Goal: Transaction & Acquisition: Purchase product/service

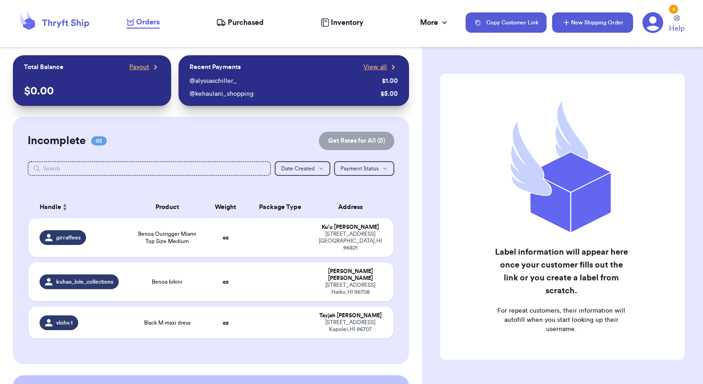
click at [565, 19] on icon "button" at bounding box center [566, 22] width 9 height 9
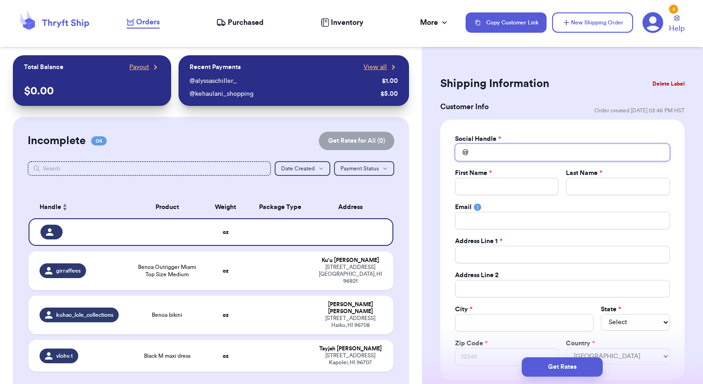
click at [514, 149] on input "Total Amount Paid" at bounding box center [562, 152] width 215 height 17
type input "t"
type input "tn"
type input "t"
type input "th"
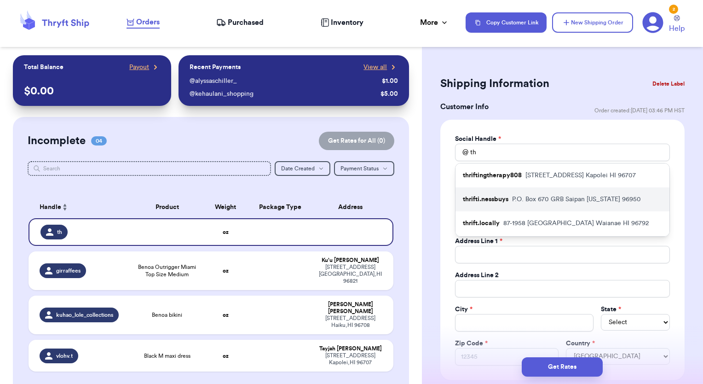
click at [508, 204] on p "thrifti.nessbuys" at bounding box center [486, 199] width 46 height 9
type input "thrifti.nessbuys"
type input "Wynessa"
type input "Jack"
type input "[EMAIL_ADDRESS][DOMAIN_NAME]"
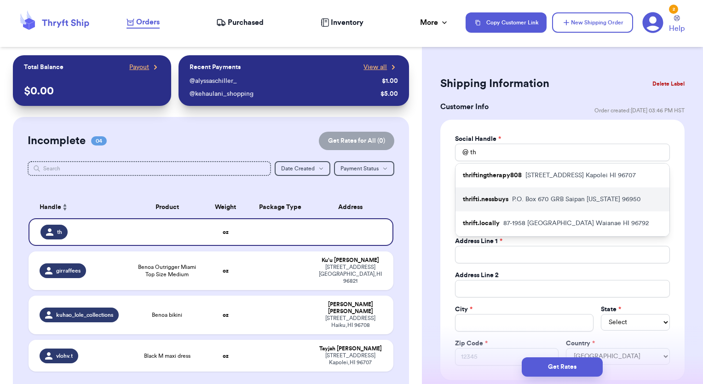
type input "P.O. Box 670 GRB"
type input "Saipan"
select select "MP"
type input "96950"
click at [508, 207] on div "Email" at bounding box center [562, 207] width 215 height 9
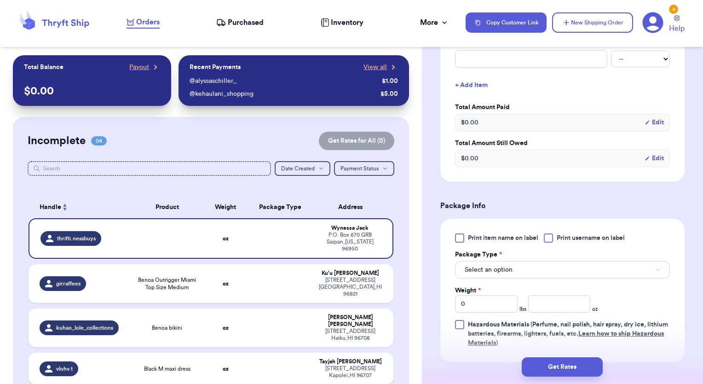
scroll to position [460, 0]
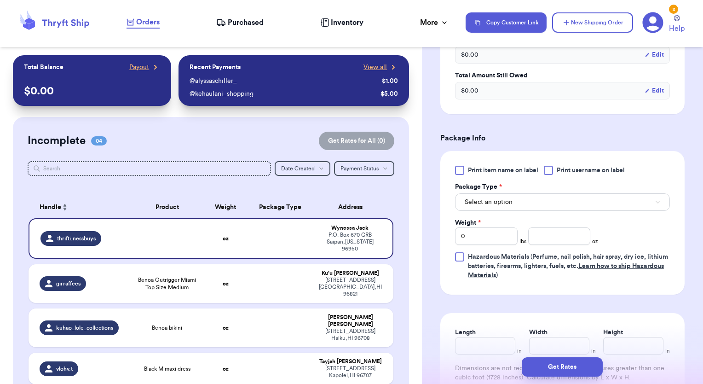
click at [550, 170] on div at bounding box center [548, 170] width 9 height 9
click at [0, 0] on input "Print username on label" at bounding box center [0, 0] width 0 height 0
click at [525, 200] on button "Select an option" at bounding box center [562, 201] width 215 height 17
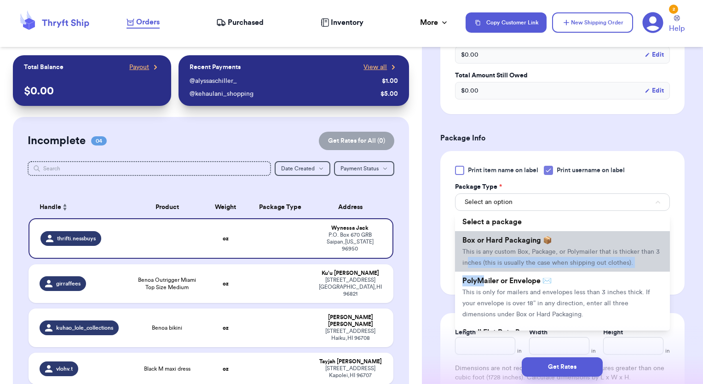
drag, startPoint x: 485, startPoint y: 289, endPoint x: 488, endPoint y: 255, distance: 33.3
click at [488, 255] on ul "Select a package Box or Hard Packaging 📦 This is any custom Box, Package, or Po…" at bounding box center [562, 272] width 215 height 118
drag, startPoint x: 488, startPoint y: 255, endPoint x: 480, endPoint y: 249, distance: 9.8
click at [480, 249] on span "This is any custom Box, Package, or Polymailer that is thicker than 3 inches (t…" at bounding box center [561, 257] width 197 height 17
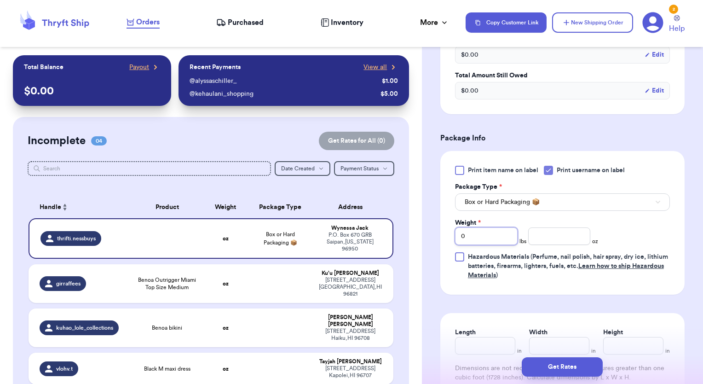
drag, startPoint x: 493, startPoint y: 236, endPoint x: 443, endPoint y: 236, distance: 50.2
click at [443, 236] on div "Print item name on label Print username on label Package Type * Box or Hard Pac…" at bounding box center [562, 223] width 244 height 144
type input "6"
click at [638, 212] on div "Print item name on label Print username on label Package Type * Box or Hard Pac…" at bounding box center [562, 223] width 215 height 114
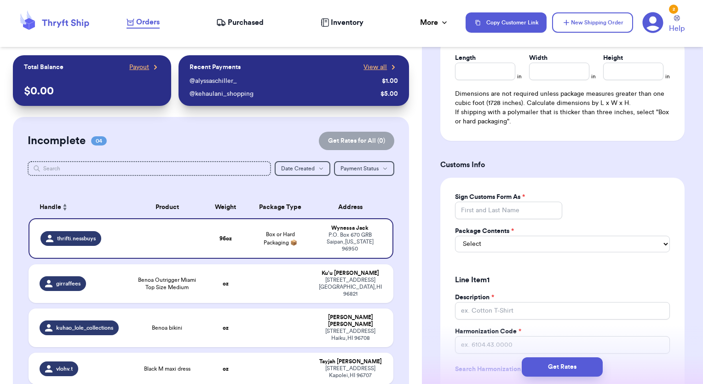
scroll to position [736, 0]
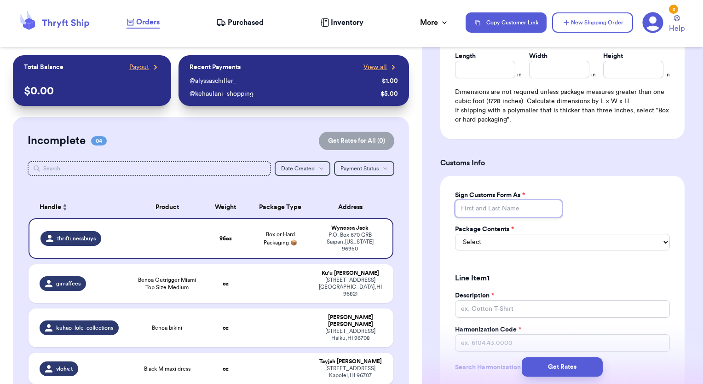
click at [535, 208] on input "Sign Customs Form As *" at bounding box center [509, 208] width 108 height 17
type input "[PERSON_NAME]"
type input "0"
type input "Cotton T-Shirts"
type input "6109.10.0042"
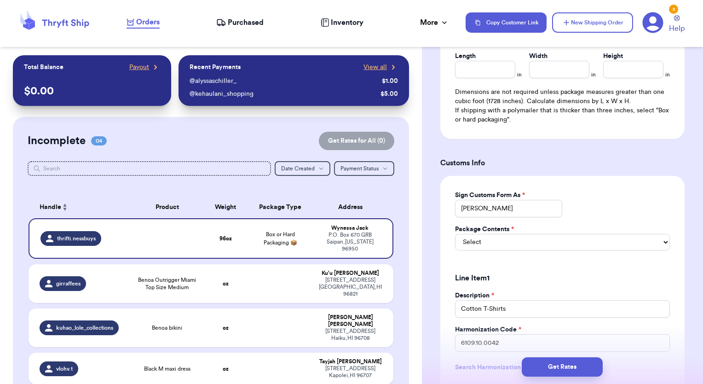
type input "40"
type input "4"
type input "1.00"
click at [624, 198] on div "Sign Customs Form As * [PERSON_NAME] Package Contents * Select Merchandise Gift…" at bounding box center [562, 358] width 244 height 364
click at [584, 241] on select "Select Merchandise Gift Documents" at bounding box center [562, 242] width 215 height 17
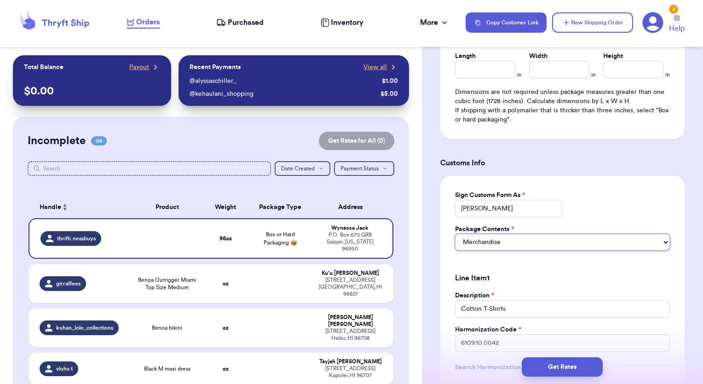
click at [455, 234] on select "Select Merchandise Gift Documents" at bounding box center [562, 242] width 215 height 17
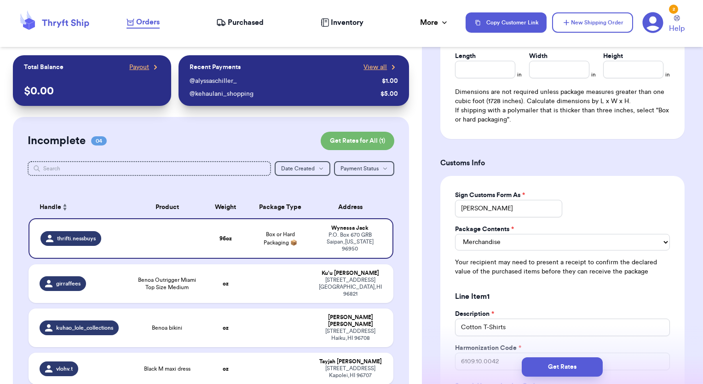
click at [610, 198] on div "Sign Customs Form As * [PERSON_NAME] Package Contents * Merchandise Gift Docume…" at bounding box center [562, 367] width 244 height 382
click at [500, 245] on select "Merchandise Gift Documents" at bounding box center [562, 242] width 215 height 17
click at [455, 234] on select "Merchandise Gift Documents" at bounding box center [562, 242] width 215 height 17
click at [615, 199] on div "Sign Customs Form As * [PERSON_NAME] Package Contents * Merchandise Gift Docume…" at bounding box center [562, 367] width 244 height 382
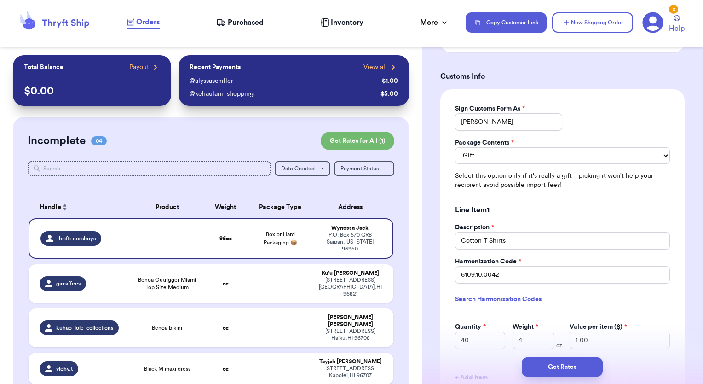
scroll to position [828, 0]
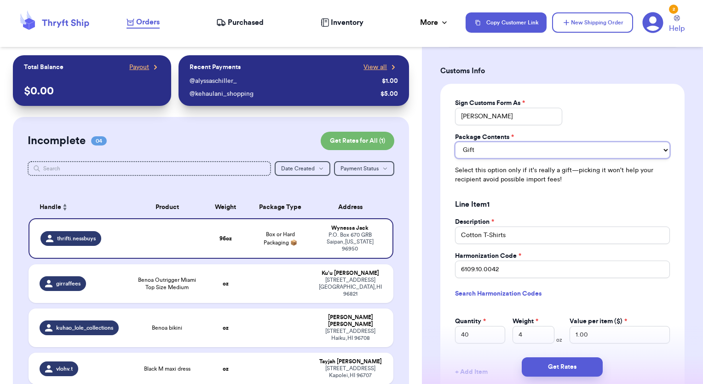
click at [520, 148] on select "Merchandise Gift Documents" at bounding box center [562, 150] width 215 height 17
click at [455, 142] on select "Merchandise Gift Documents" at bounding box center [562, 150] width 215 height 17
click at [546, 148] on select "Merchandise Gift Documents" at bounding box center [562, 150] width 215 height 17
click at [455, 142] on select "Merchandise Gift Documents" at bounding box center [562, 150] width 215 height 17
click at [521, 150] on select "Merchandise Gift Documents" at bounding box center [562, 150] width 215 height 17
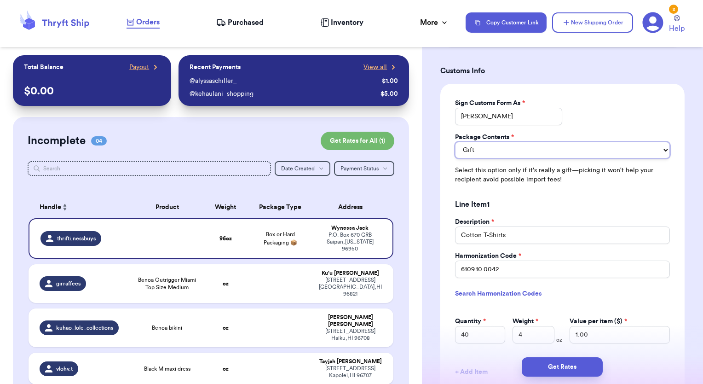
select select "MERCHANDISE"
click at [455, 142] on select "Merchandise Gift Documents" at bounding box center [562, 150] width 215 height 17
click at [650, 115] on div "Sign Customs Form As * [PERSON_NAME] Package Contents * Merchandise Gift Docume…" at bounding box center [562, 275] width 244 height 382
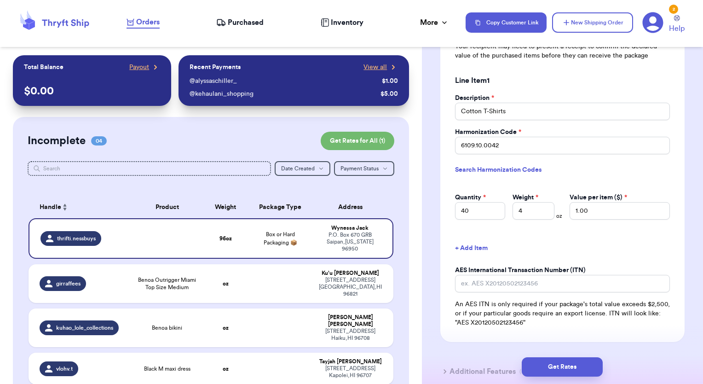
scroll to position [967, 0]
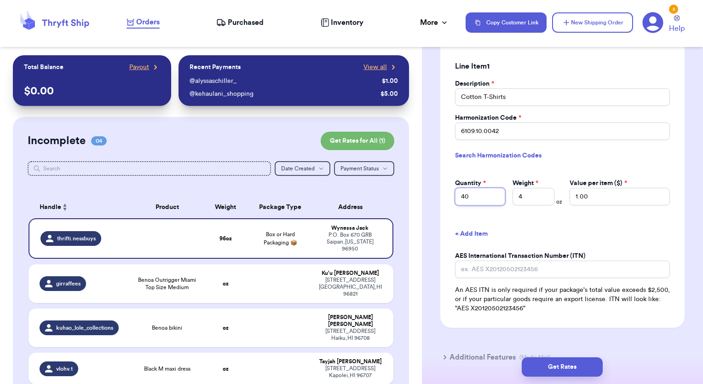
click at [475, 193] on input "40" at bounding box center [480, 196] width 50 height 17
drag, startPoint x: 475, startPoint y: 193, endPoint x: 438, endPoint y: 189, distance: 38.0
type input "24"
click at [575, 153] on link "Search Harmonization Codes" at bounding box center [562, 155] width 215 height 17
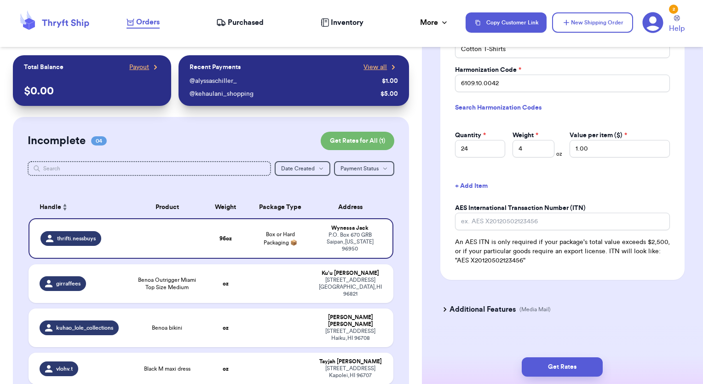
scroll to position [1019, 0]
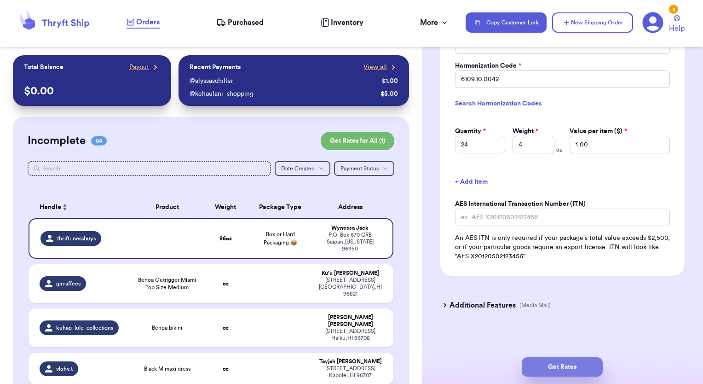
click at [554, 364] on button "Get Rates" at bounding box center [562, 366] width 81 height 19
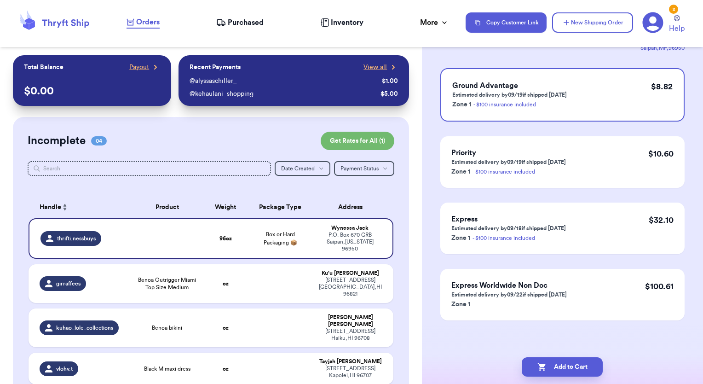
scroll to position [79, 0]
click at [556, 370] on button "Add to Cart" at bounding box center [562, 366] width 81 height 19
checkbox input "true"
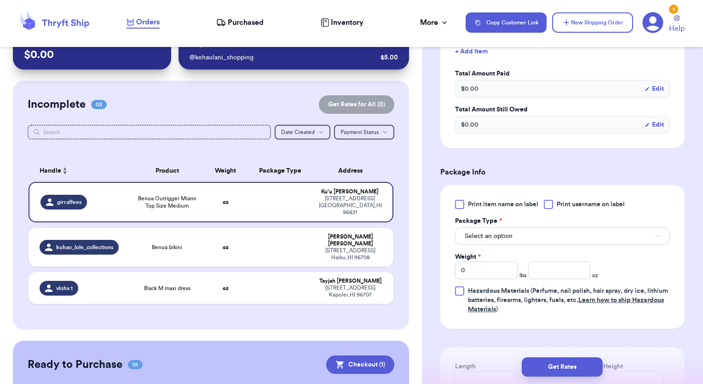
scroll to position [92, 0]
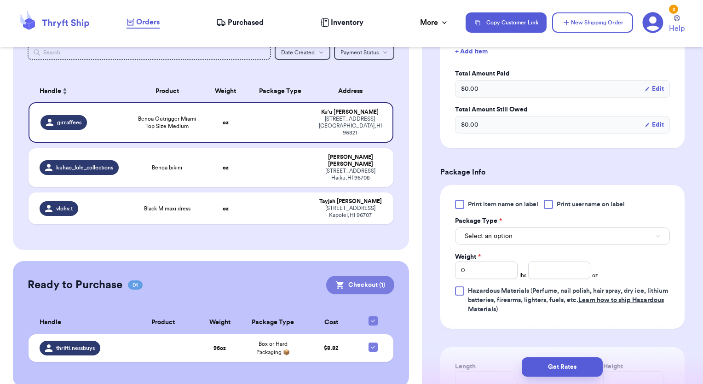
click at [353, 276] on button "Checkout ( 1 )" at bounding box center [360, 285] width 68 height 18
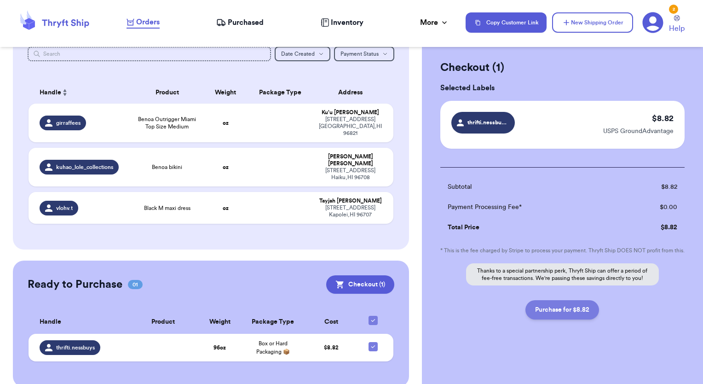
click at [545, 308] on button "Purchase for $8.82" at bounding box center [563, 309] width 74 height 19
checkbox input "false"
checkbox input "true"
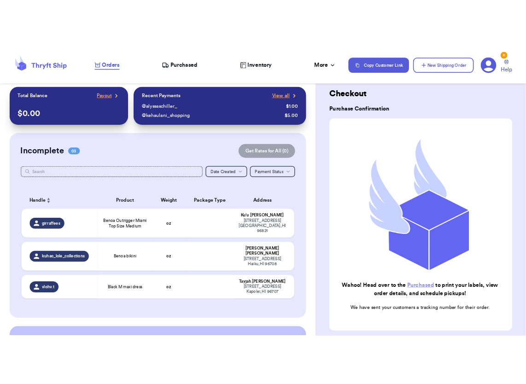
scroll to position [0, 0]
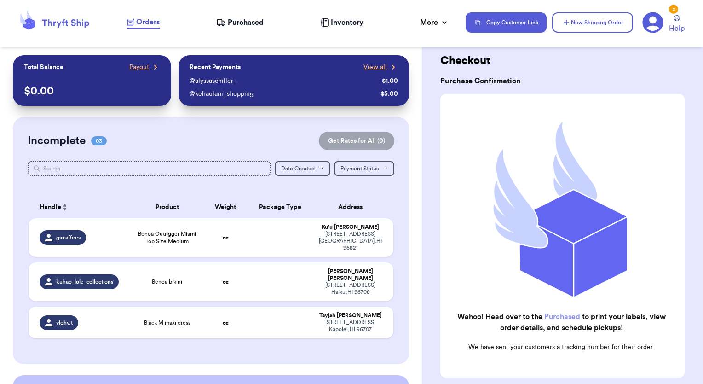
click at [232, 19] on span "Purchased" at bounding box center [246, 22] width 36 height 11
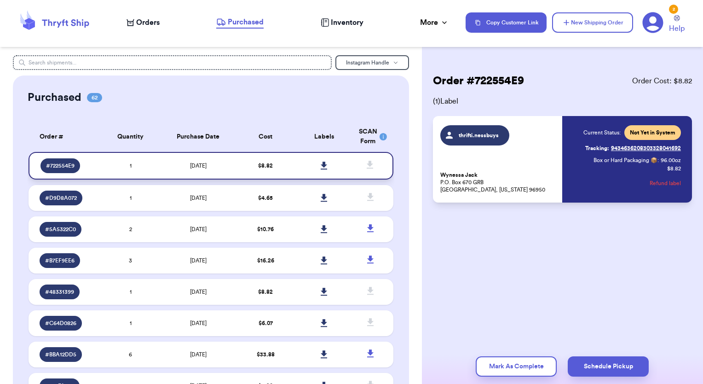
click at [322, 165] on link at bounding box center [324, 166] width 20 height 20
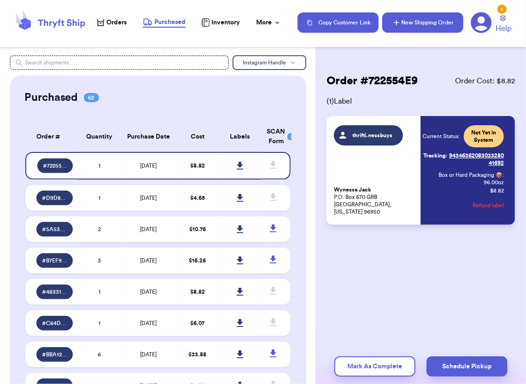
click at [426, 24] on button "New Shipping Order" at bounding box center [422, 22] width 81 height 20
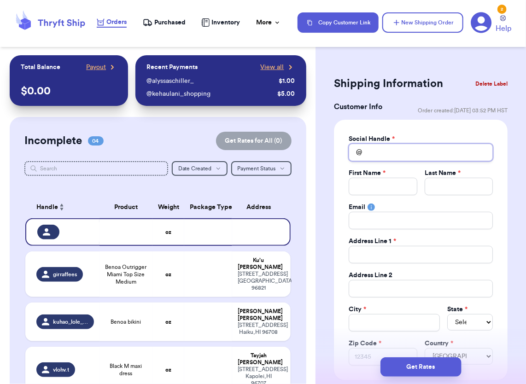
click at [384, 156] on input "Total Amount Paid" at bounding box center [420, 152] width 144 height 17
click at [385, 154] on input "Total Amount Paid" at bounding box center [420, 152] width 144 height 17
type input "k"
type input "ka"
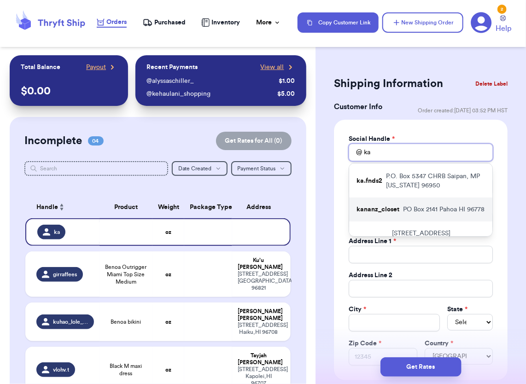
scroll to position [92, 0]
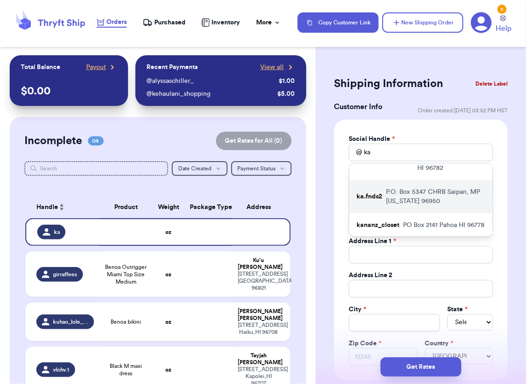
click at [400, 200] on p "P.O. Box 5347 CHRB Saipan, MP [US_STATE] 96950" at bounding box center [435, 196] width 99 height 18
type input "ka.fnds2"
type input "[PERSON_NAME]"
type input "Pua"
type input "[EMAIL_ADDRESS][DOMAIN_NAME]"
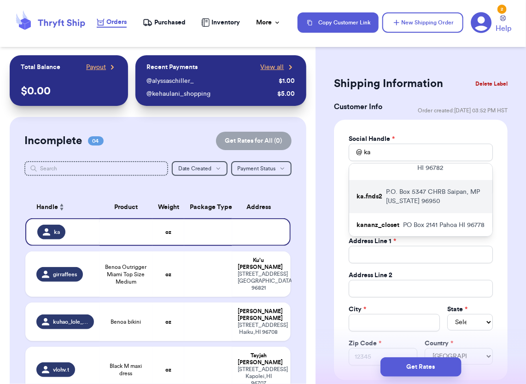
type input "P.O. Box 5347 CHRB"
type input "Saipan, MP"
select select "MP"
type input "96950"
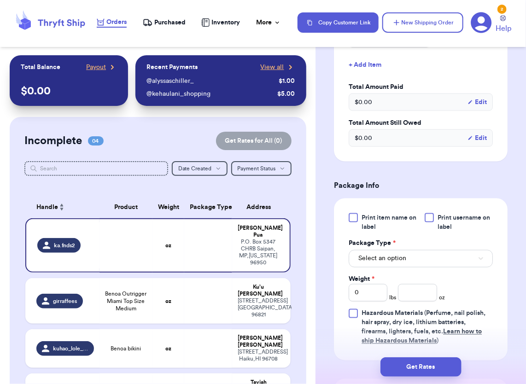
scroll to position [414, 0]
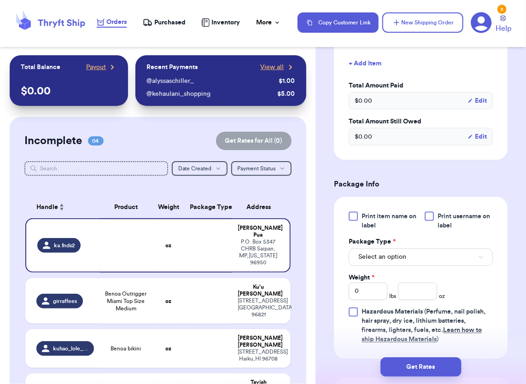
click at [425, 215] on div at bounding box center [428, 216] width 9 height 9
click at [0, 0] on input "Print username on label" at bounding box center [0, 0] width 0 height 0
click at [416, 254] on button "Select an option" at bounding box center [420, 257] width 144 height 17
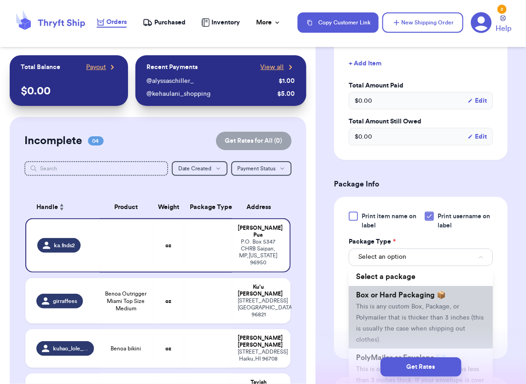
click at [392, 314] on span "This is any custom Box, Package, or Polymailer that is thicker than 3 inches (t…" at bounding box center [419, 324] width 127 height 40
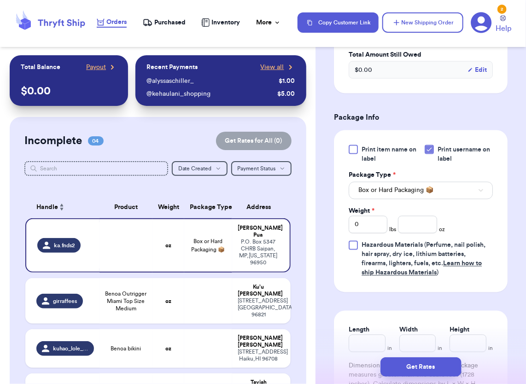
scroll to position [506, 0]
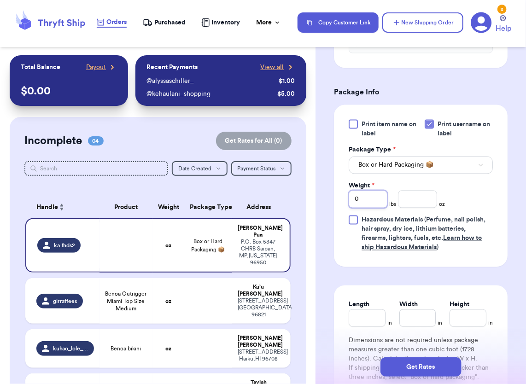
drag, startPoint x: 367, startPoint y: 201, endPoint x: 333, endPoint y: 204, distance: 34.2
click at [333, 204] on div "Shipping Information Delete Label Customer Info Order created: [DATE] 03:52 PM …" at bounding box center [420, 234] width 210 height 1370
type input "1"
type input "13"
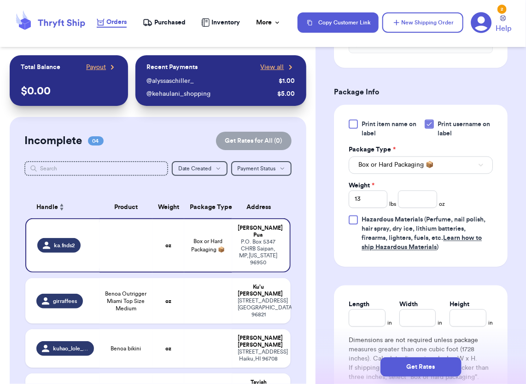
click at [472, 191] on div "Print item name on label Print username on label Package Type * Box or Hard Pac…" at bounding box center [420, 186] width 144 height 133
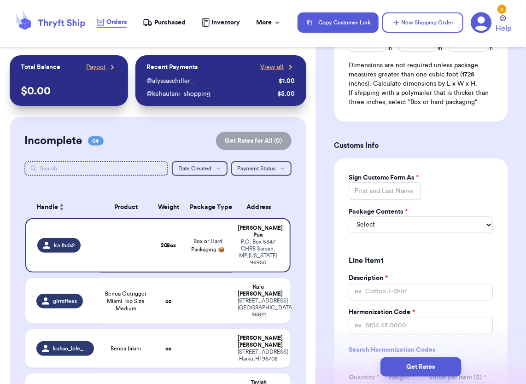
scroll to position [782, 0]
click at [371, 199] on input "Sign Customs Form As *" at bounding box center [384, 189] width 72 height 17
type input "[PERSON_NAME]"
type input "0"
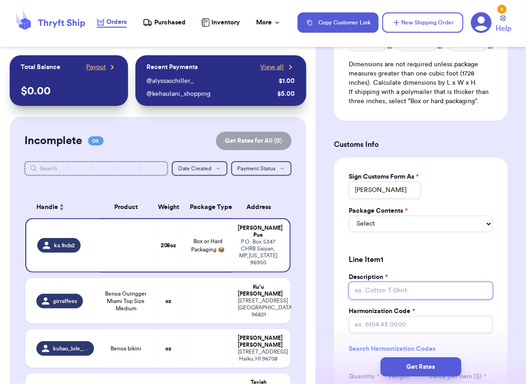
type input "Cotton T-Shirts"
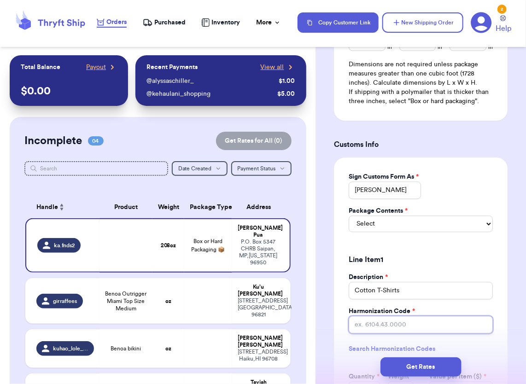
type input "6109.10.0042"
type input "24"
type input "4"
type input "1.00"
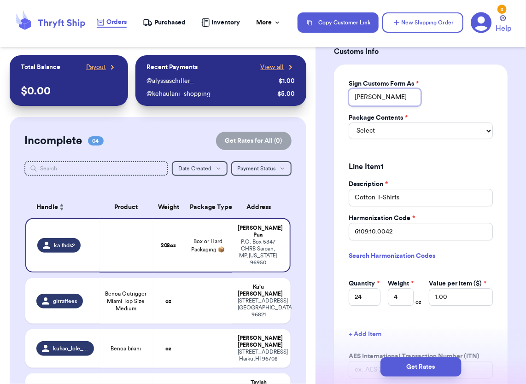
scroll to position [874, 0]
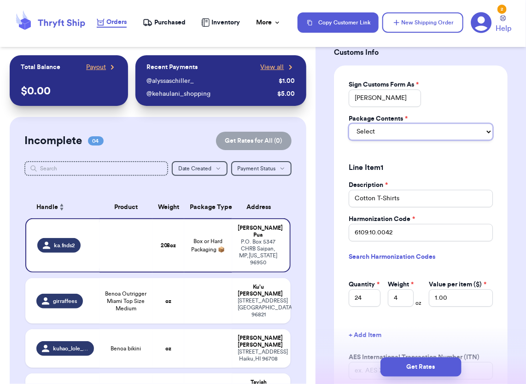
click at [372, 140] on select "Select Merchandise Gift Documents" at bounding box center [420, 131] width 144 height 17
select select "MERCHANDISE"
click at [348, 139] on select "Select Merchandise Gift Documents" at bounding box center [420, 131] width 144 height 17
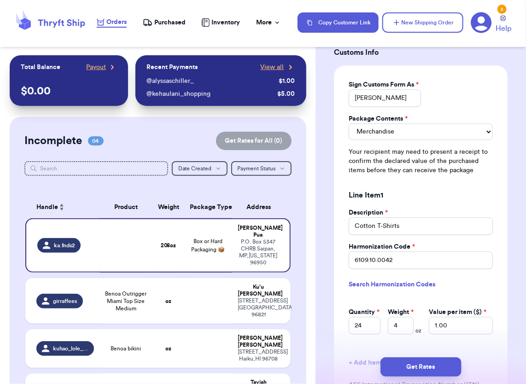
click at [468, 119] on div "Sign Customs Form As * [PERSON_NAME] Package Contents * Merchandise Gift Docume…" at bounding box center [421, 265] width 174 height 400
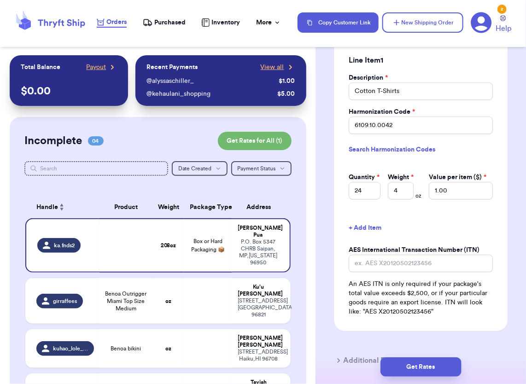
scroll to position [1013, 0]
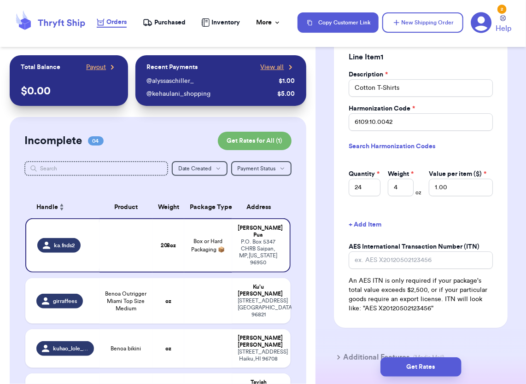
click at [445, 235] on button "+ Add Item" at bounding box center [420, 224] width 151 height 20
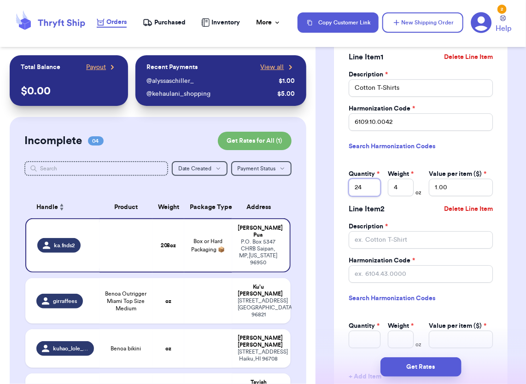
drag, startPoint x: 366, startPoint y: 217, endPoint x: 348, endPoint y: 216, distance: 18.0
click at [348, 196] on input "24" at bounding box center [364, 187] width 32 height 17
type input "52"
click at [477, 172] on div "Description * Cotton T-Shirts Harmonization Code * 6109.10.0042 Search Harmoniz…" at bounding box center [420, 133] width 144 height 126
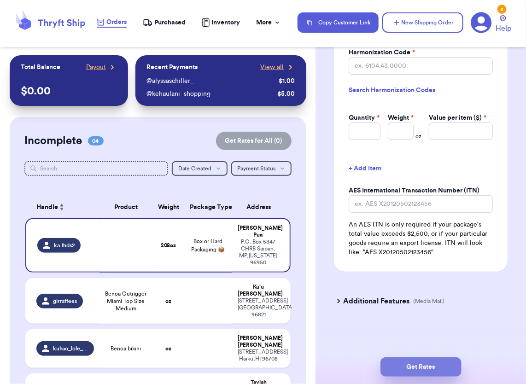
click at [415, 369] on button "Get Rates" at bounding box center [420, 366] width 81 height 19
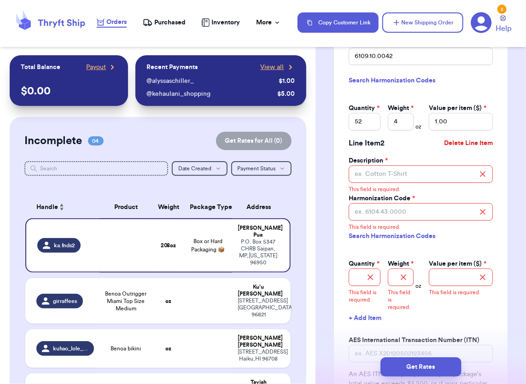
scroll to position [946, 0]
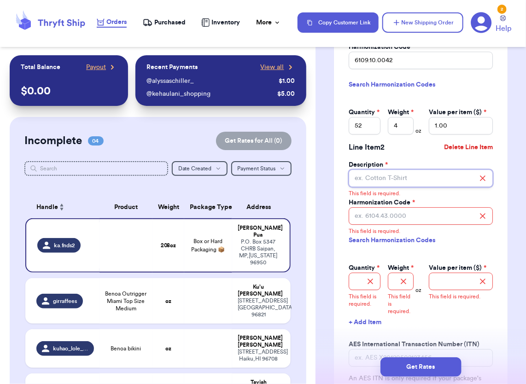
click at [385, 187] on input "Description *" at bounding box center [420, 177] width 144 height 17
type input "Cotton T-Shirts"
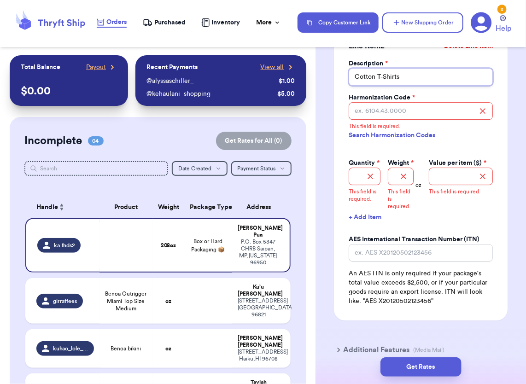
scroll to position [1055, 0]
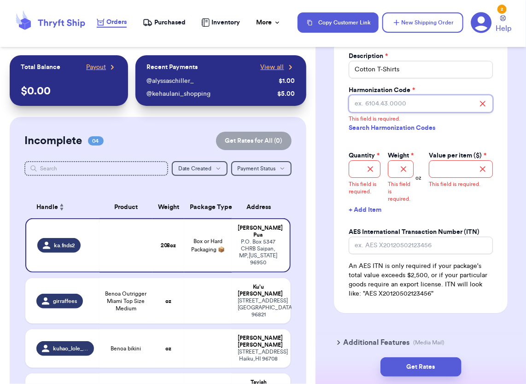
click at [397, 112] on input "Harmonization Code *" at bounding box center [420, 103] width 144 height 17
type input "6109.10.0042"
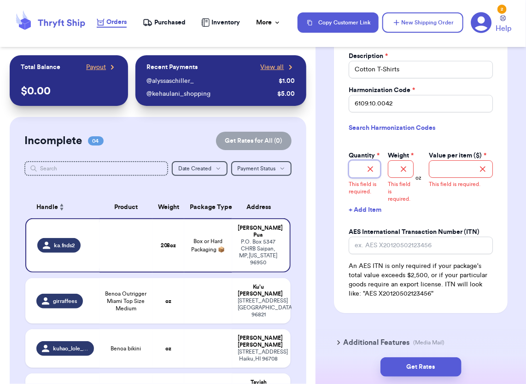
click at [356, 178] on input "Quantity *" at bounding box center [364, 168] width 32 height 17
click at [489, 149] on div "Sign Customs Form As * [PERSON_NAME] Package Contents * Merchandise Gift Docume…" at bounding box center [421, 35] width 174 height 556
drag, startPoint x: 362, startPoint y: 191, endPoint x: 342, endPoint y: 170, distance: 28.3
click at [360, 178] on input "Quantity *" at bounding box center [364, 168] width 32 height 17
type input "52"
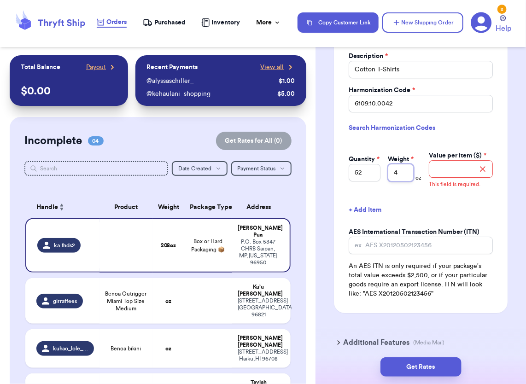
type input "4"
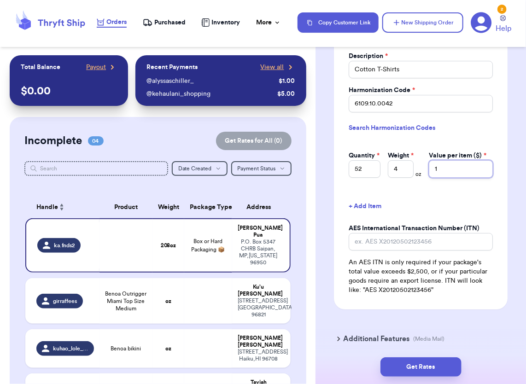
type input "1"
click at [458, 216] on button "+ Add Item" at bounding box center [420, 206] width 151 height 20
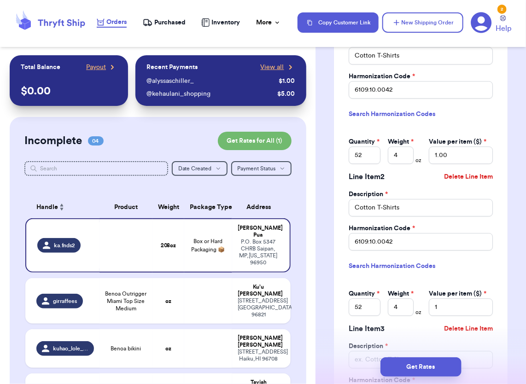
scroll to position [963, 0]
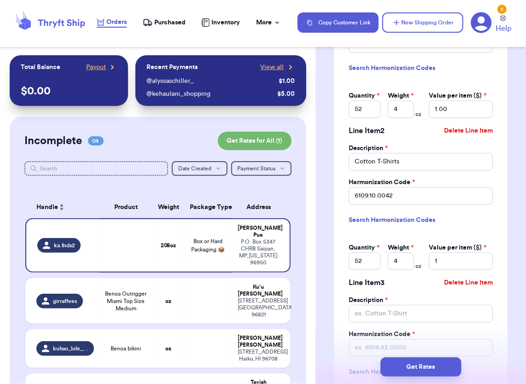
click at [453, 293] on button "Delete Line Item" at bounding box center [468, 282] width 56 height 20
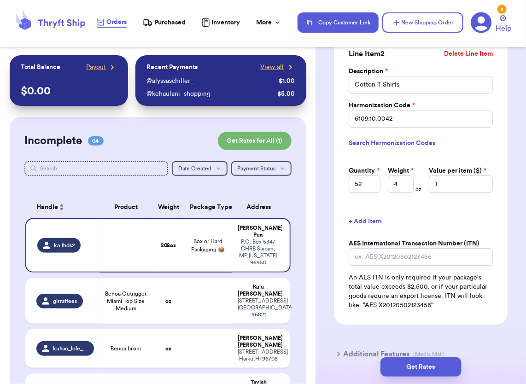
scroll to position [1055, 0]
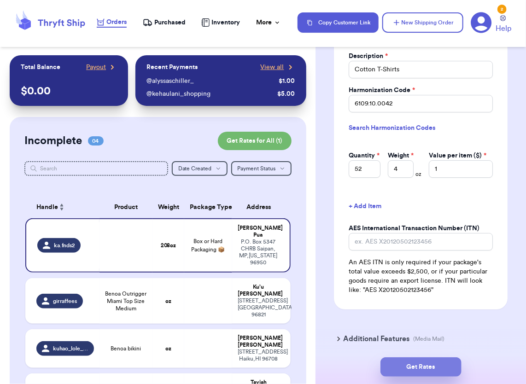
click at [418, 362] on button "Get Rates" at bounding box center [420, 366] width 81 height 19
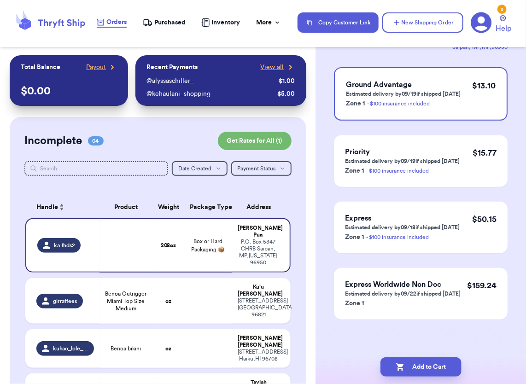
scroll to position [0, 0]
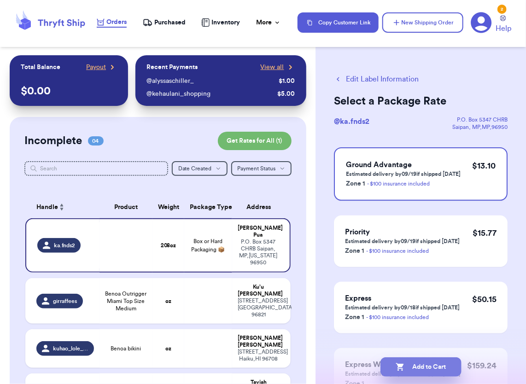
click at [420, 370] on button "Add to Cart" at bounding box center [420, 366] width 81 height 19
checkbox input "true"
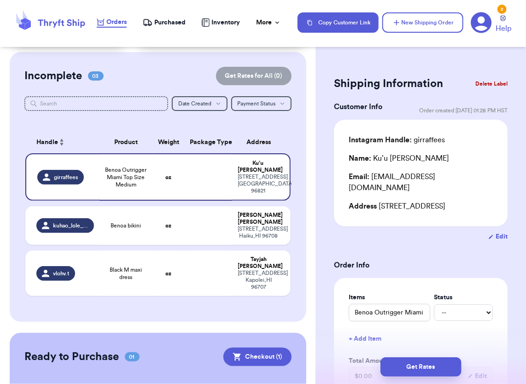
scroll to position [154, 0]
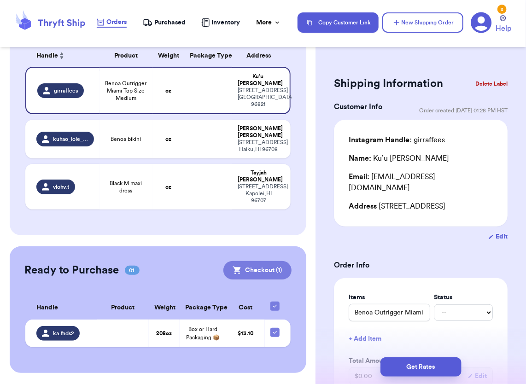
click at [249, 262] on button "Checkout ( 1 )" at bounding box center [257, 270] width 68 height 18
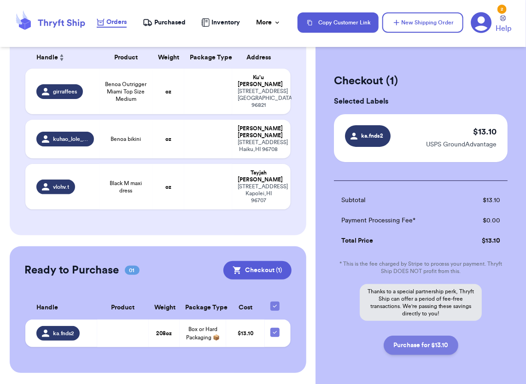
click at [430, 347] on button "Purchase for $13.10" at bounding box center [420, 345] width 75 height 19
checkbox input "false"
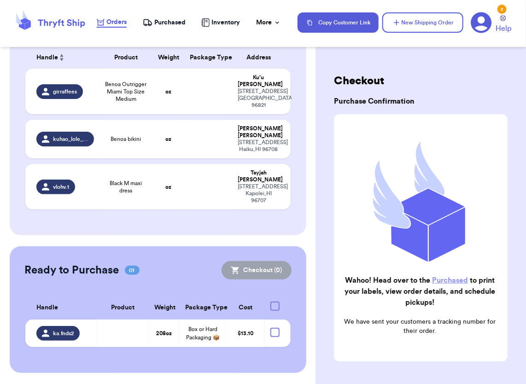
checkbox input "true"
